Goal: Navigation & Orientation: Find specific page/section

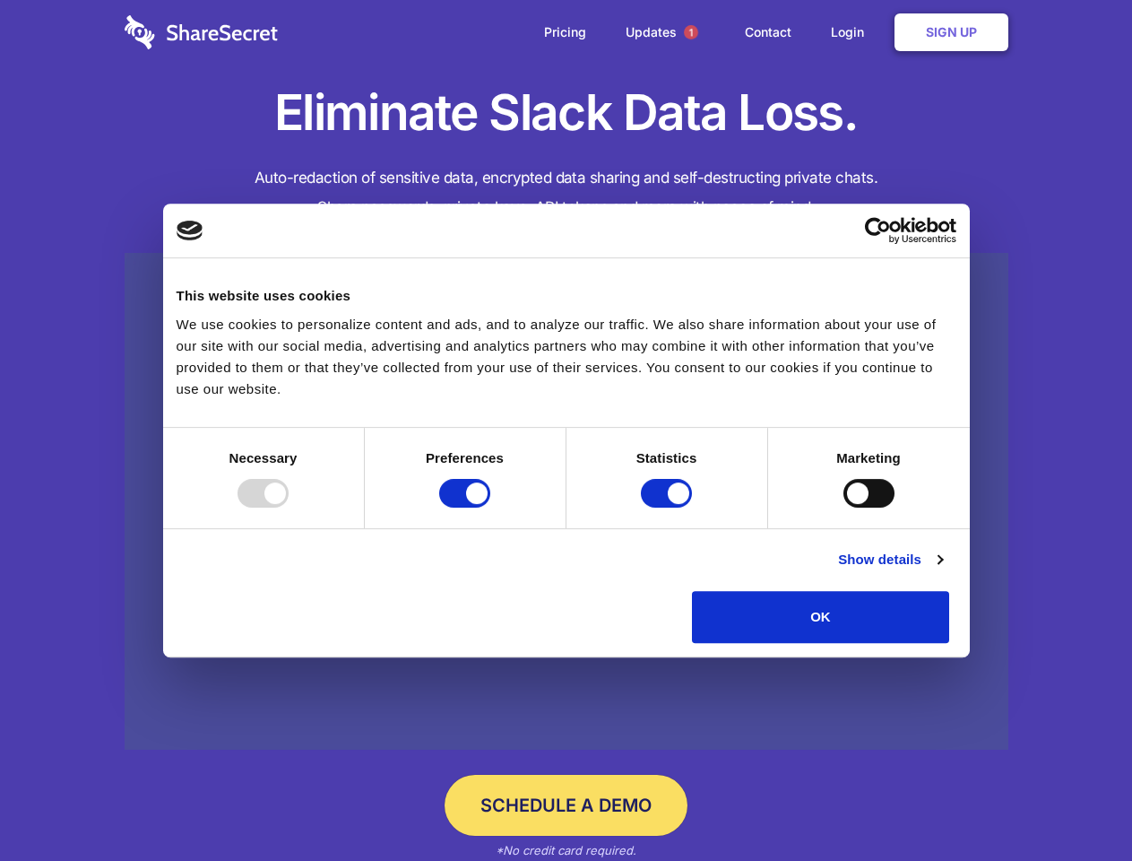
click at [289, 507] on div at bounding box center [263, 493] width 51 height 29
click at [490, 507] on input "Preferences" at bounding box center [464, 493] width 51 height 29
checkbox input "false"
click at [669, 507] on input "Statistics" at bounding box center [666, 493] width 51 height 29
checkbox input "false"
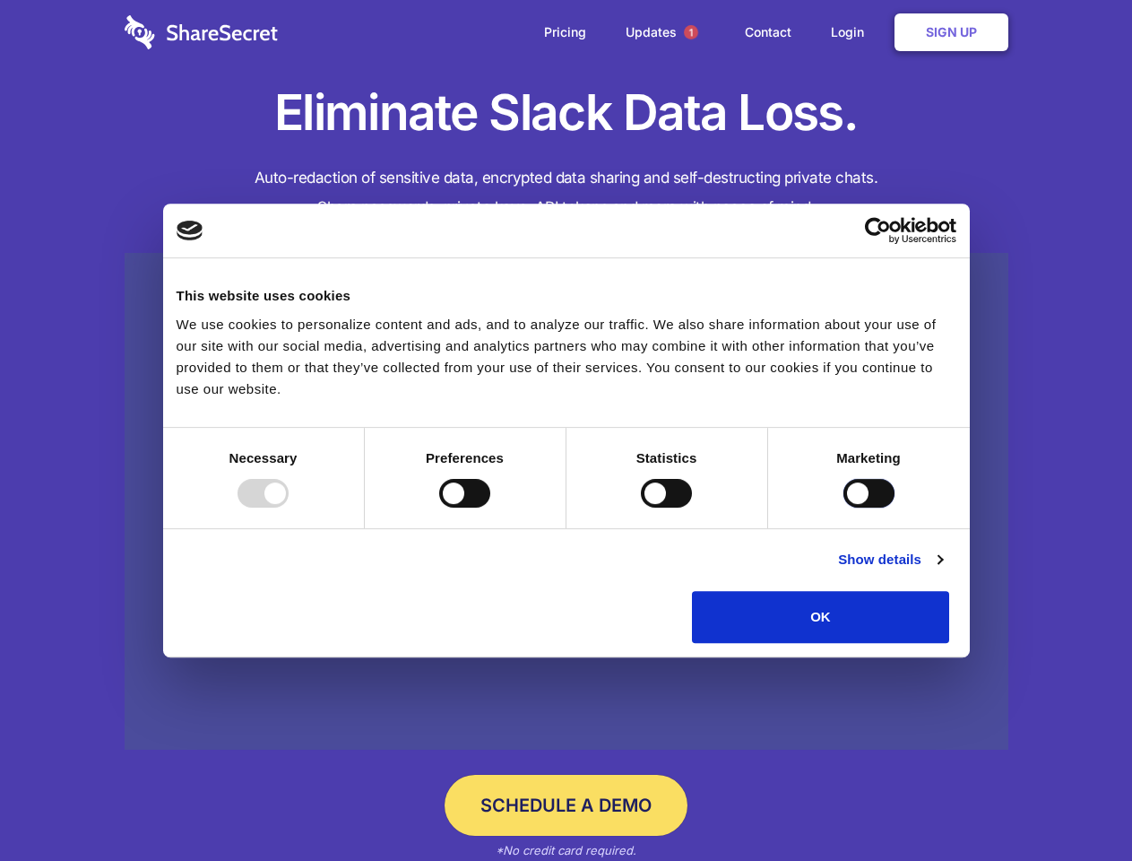
click at [843, 507] on input "Marketing" at bounding box center [868, 493] width 51 height 29
checkbox input "true"
click at [942, 570] on link "Show details" at bounding box center [890, 560] width 104 height 22
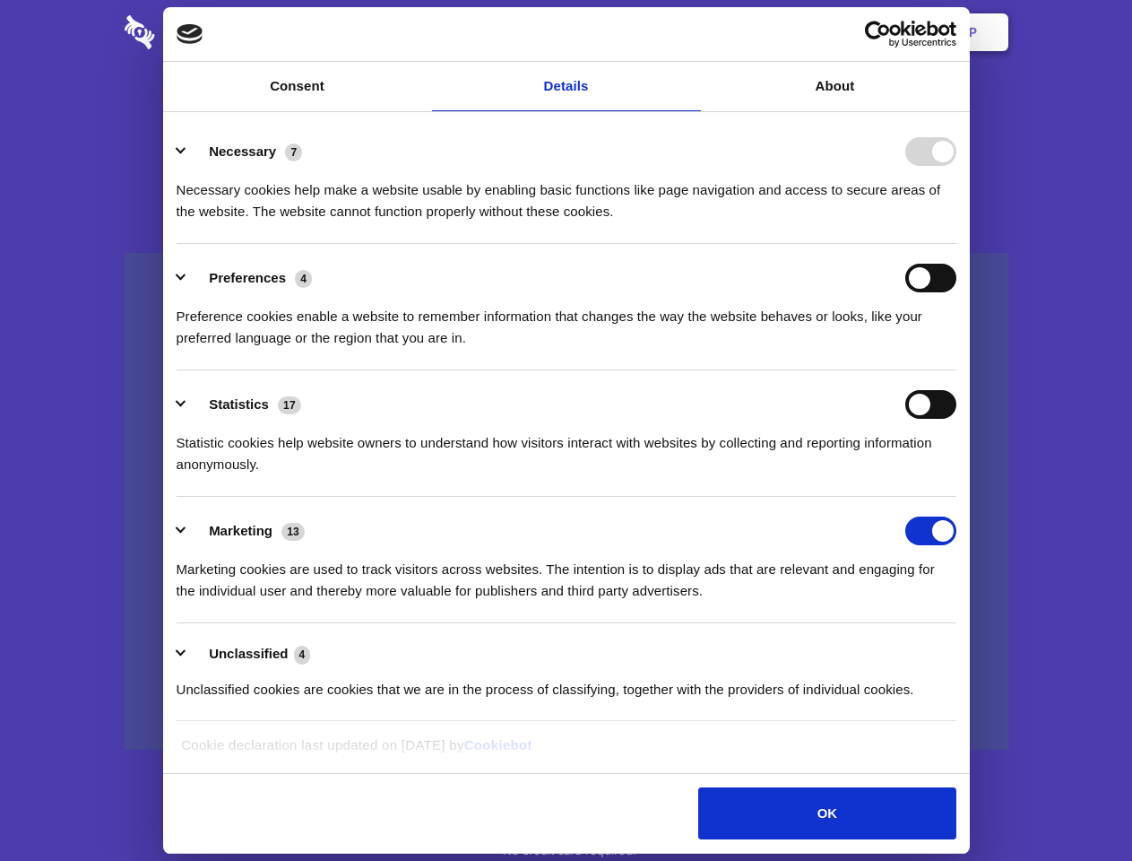
click at [956, 475] on div "Statistic cookies help website owners to understand how visitors interact with …" at bounding box center [567, 447] width 780 height 56
click at [690, 32] on span "1" at bounding box center [691, 32] width 14 height 14
